Goal: Transaction & Acquisition: Purchase product/service

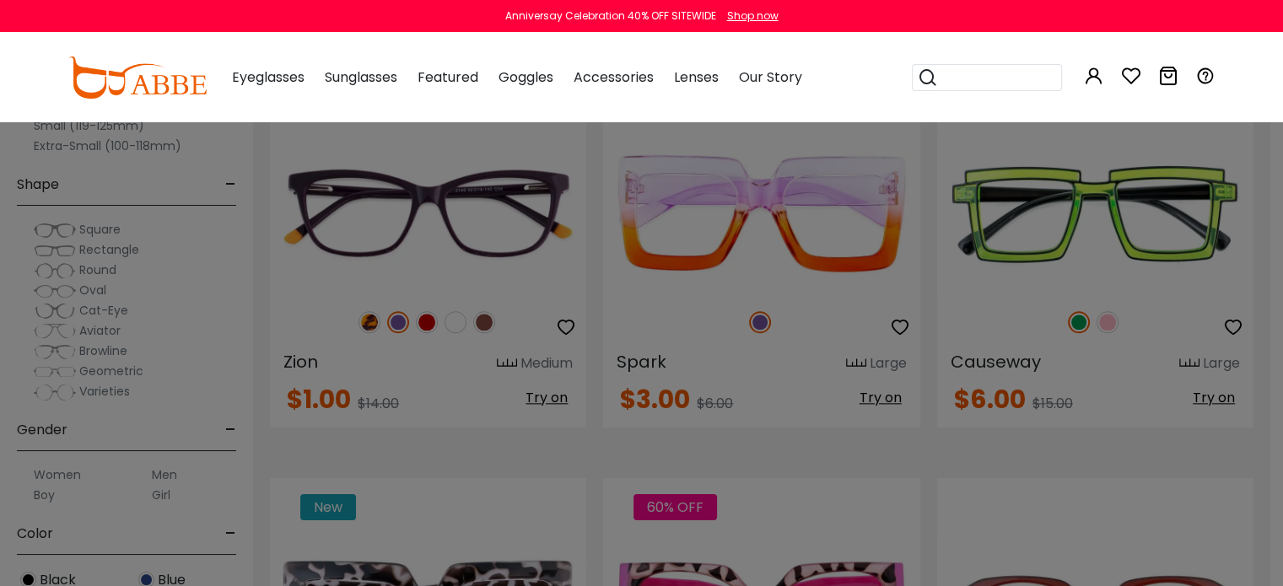
scroll to position [1992, 0]
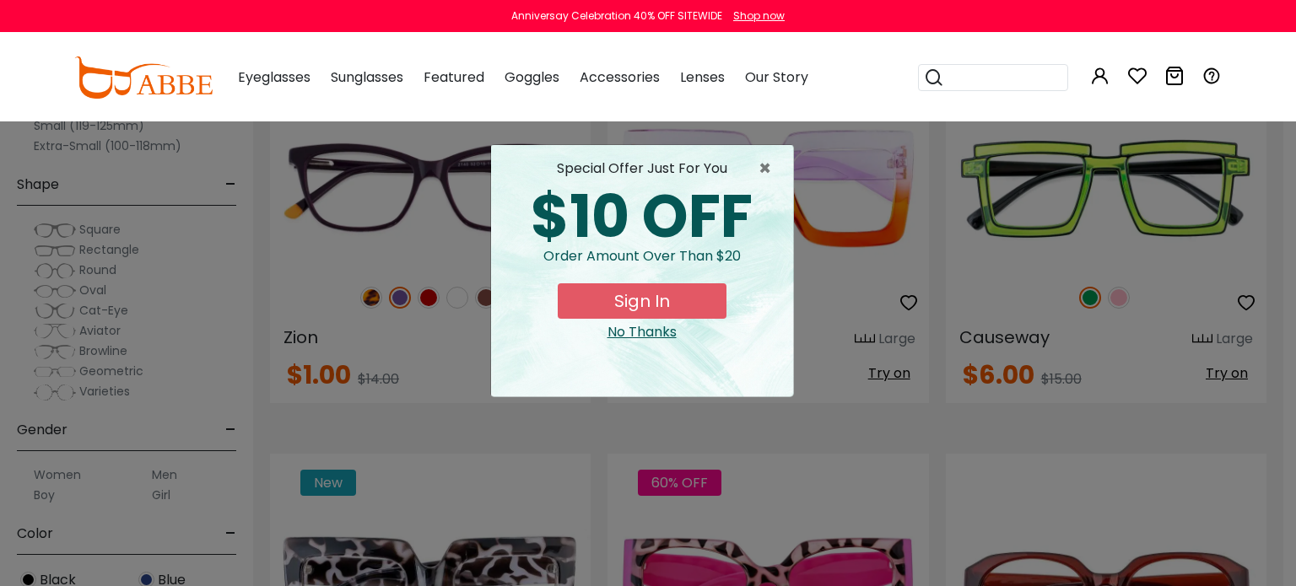
drag, startPoint x: 1290, startPoint y: 41, endPoint x: 1282, endPoint y: 171, distance: 130.1
click at [764, 168] on span "×" at bounding box center [768, 169] width 21 height 20
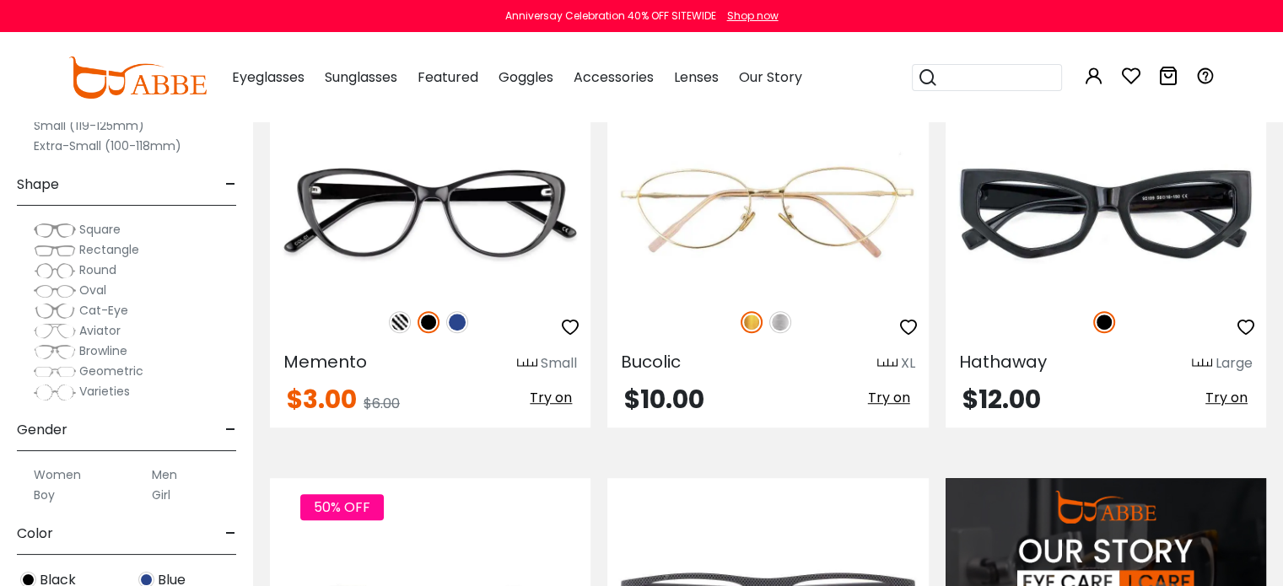
scroll to position [1106, 0]
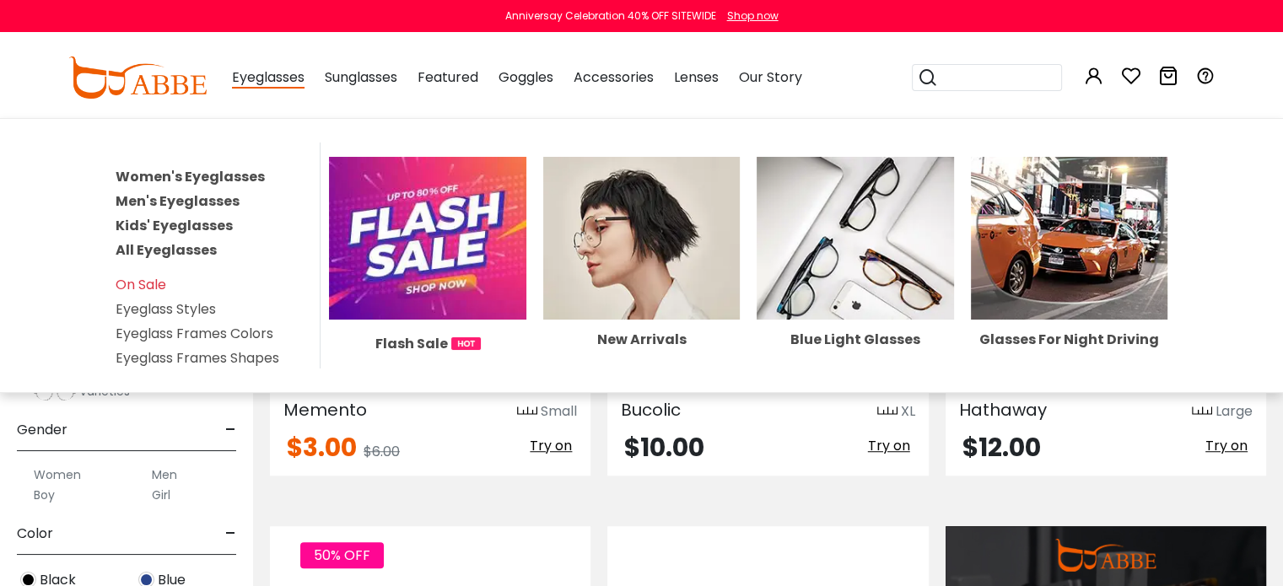
click at [198, 197] on link "Men's Eyeglasses" at bounding box center [178, 200] width 124 height 19
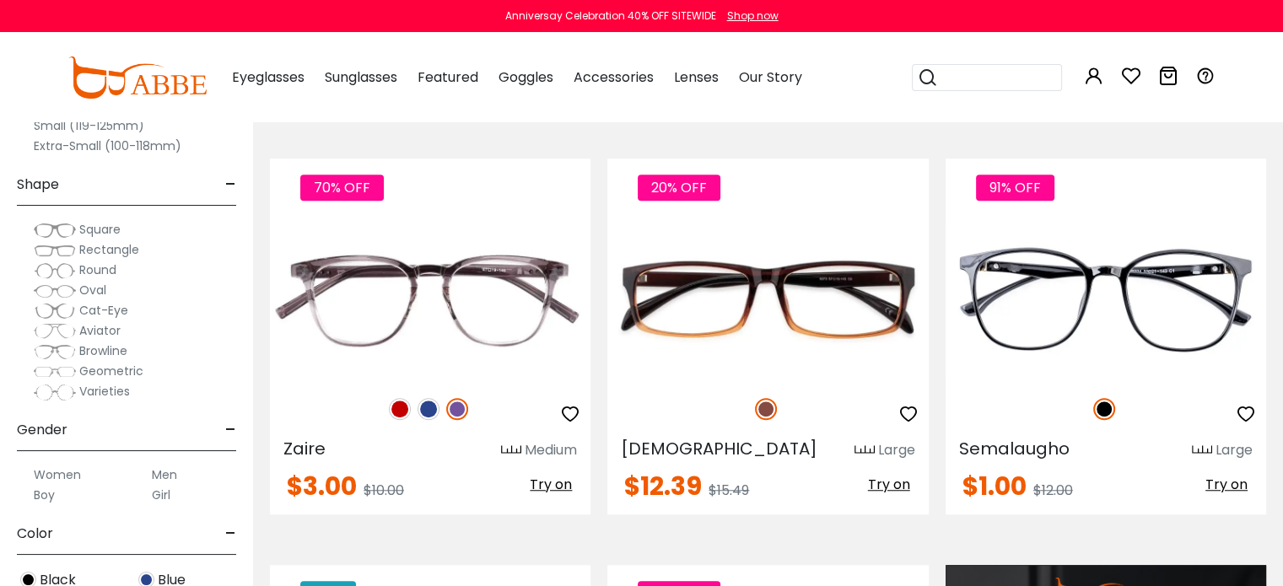
scroll to position [1207, 0]
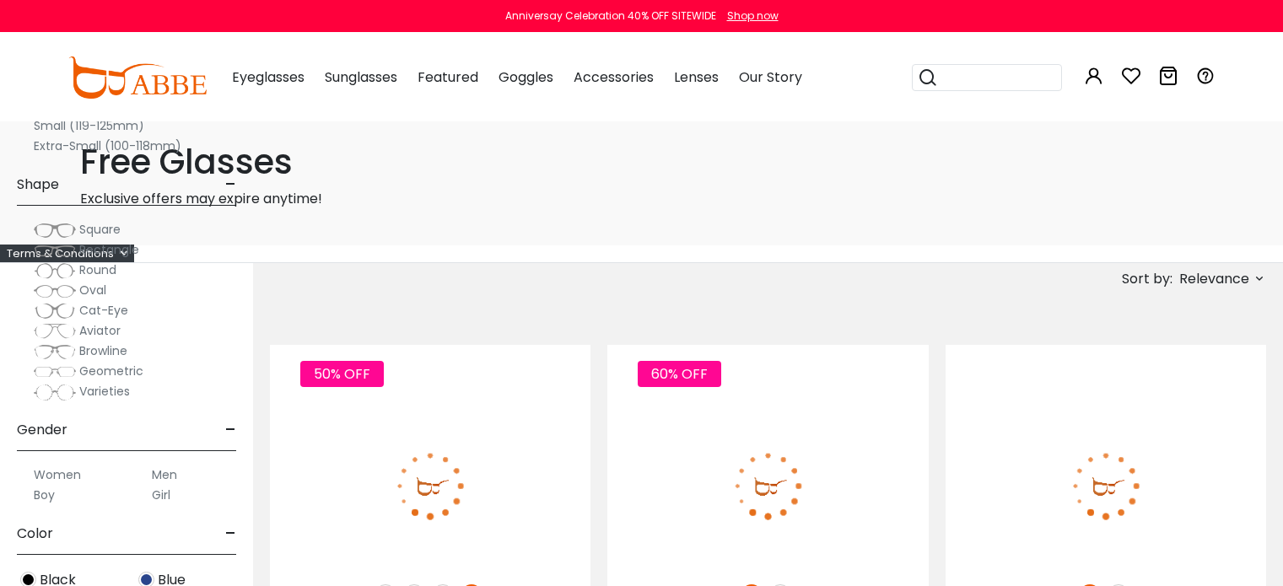
scroll to position [1106, 0]
